Goal: Information Seeking & Learning: Learn about a topic

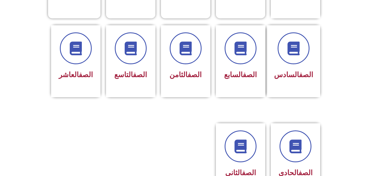
scroll to position [250, 0]
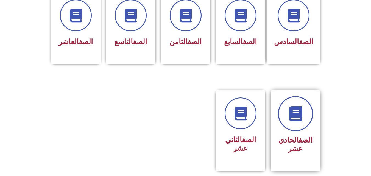
click at [290, 117] on link at bounding box center [295, 113] width 35 height 35
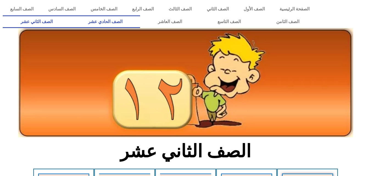
click at [140, 20] on link "الصف الحادي عشر" at bounding box center [105, 21] width 70 height 13
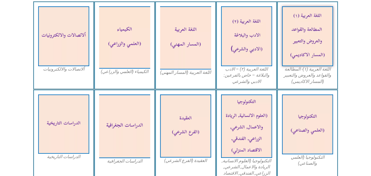
scroll to position [191, 0]
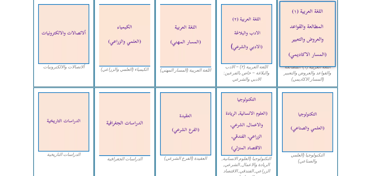
click at [322, 27] on img at bounding box center [308, 34] width 56 height 66
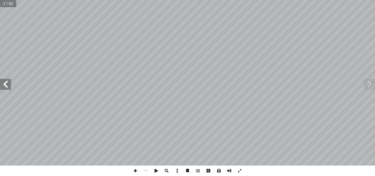
click at [6, 81] on span at bounding box center [5, 84] width 11 height 11
click at [7, 81] on span at bounding box center [5, 84] width 11 height 11
click at [4, 84] on span at bounding box center [5, 84] width 11 height 11
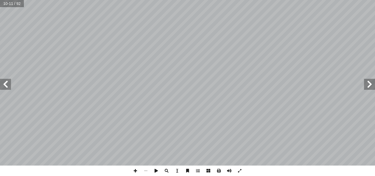
click at [371, 84] on span at bounding box center [369, 84] width 11 height 11
click at [7, 80] on span at bounding box center [5, 84] width 11 height 11
click at [372, 81] on span at bounding box center [369, 84] width 11 height 11
click at [4, 87] on span at bounding box center [5, 84] width 11 height 11
